Goal: Navigation & Orientation: Find specific page/section

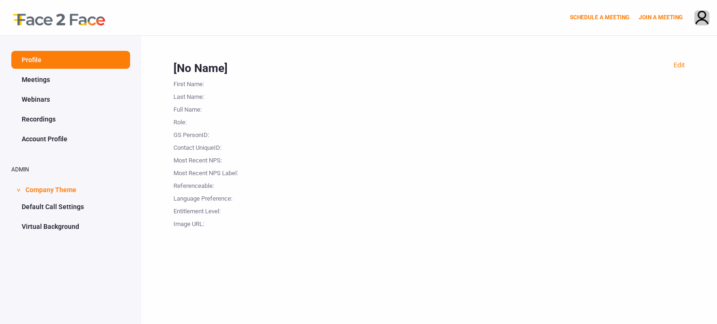
click at [66, 25] on div at bounding box center [54, 17] width 108 height 35
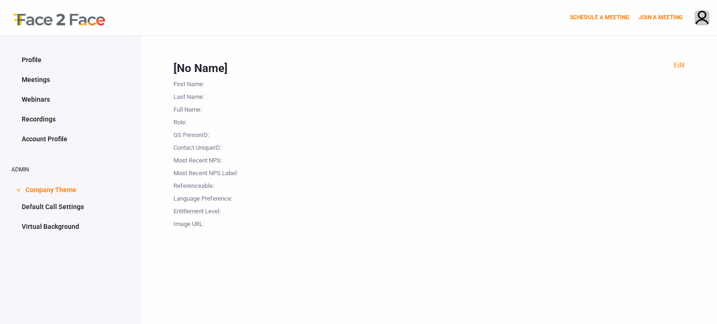
click at [66, 25] on div at bounding box center [54, 17] width 108 height 35
click at [32, 60] on link "Profile" at bounding box center [70, 60] width 119 height 18
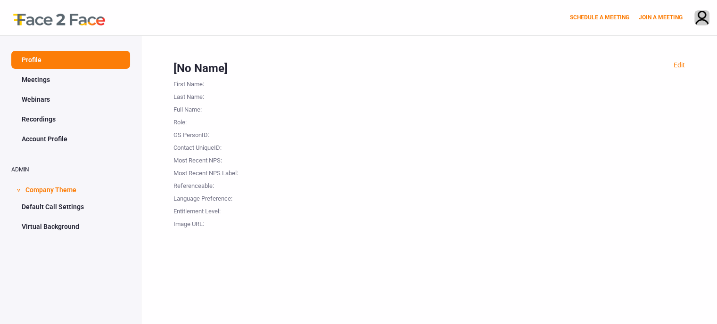
click at [32, 80] on link "Meetings" at bounding box center [70, 80] width 119 height 18
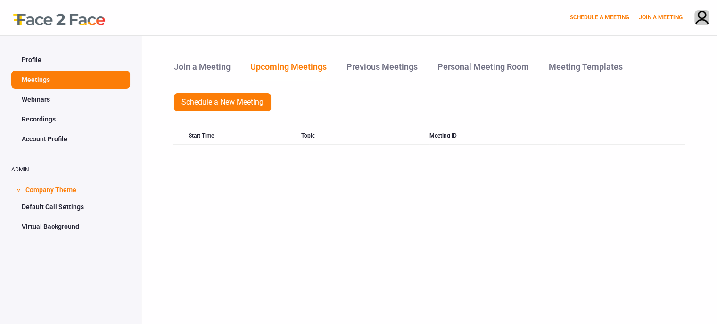
click at [35, 103] on link "Webinars" at bounding box center [70, 100] width 119 height 18
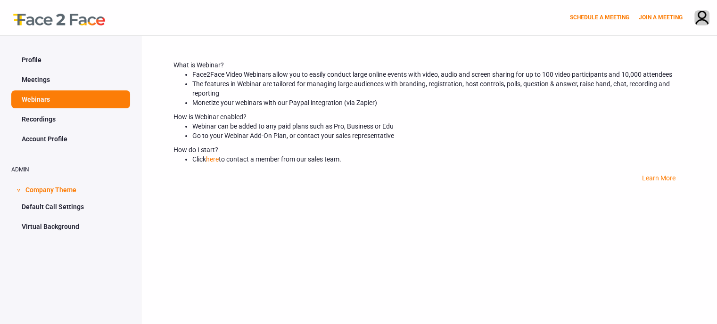
click at [43, 137] on link "Account Profile" at bounding box center [70, 139] width 119 height 18
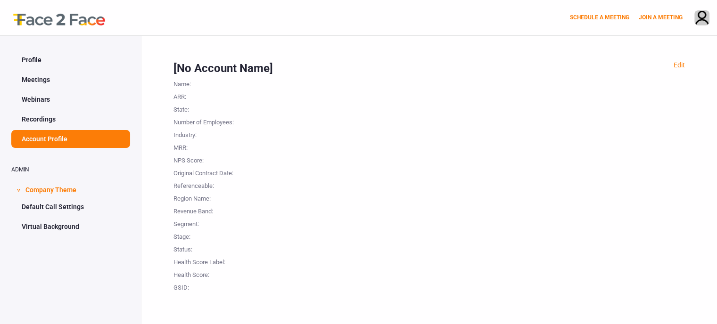
click at [43, 119] on link "Recordings" at bounding box center [70, 119] width 119 height 18
